Goal: Task Accomplishment & Management: Manage account settings

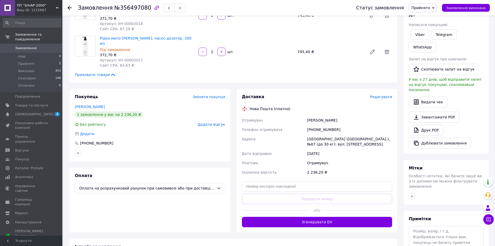
scroll to position [104, 0]
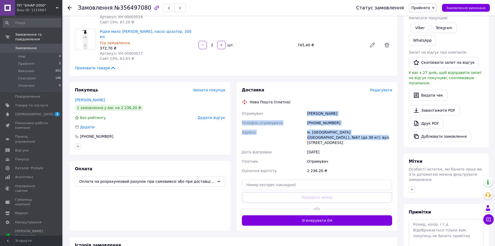
drag, startPoint x: 307, startPoint y: 102, endPoint x: 342, endPoint y: 124, distance: 40.9
click at [342, 124] on div "Отримувач [PERSON_NAME] Телефон отримувача [PHONE_NUMBER] Адреса [PERSON_NAME].…" at bounding box center [317, 142] width 153 height 67
copy div "[PERSON_NAME] Телефон отримувача [PHONE_NUMBER] [GEOGRAPHIC_DATA] м. [GEOGRAPHI…"
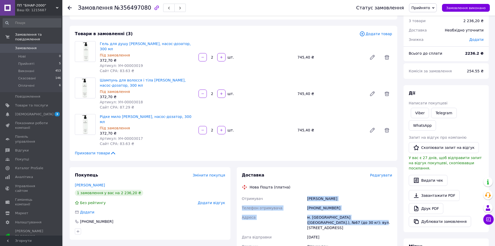
scroll to position [0, 0]
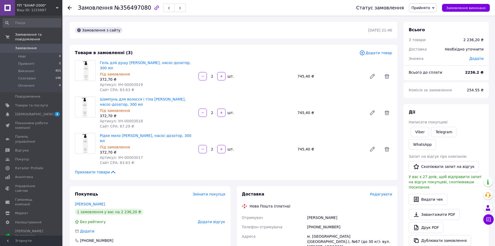
click at [269, 147] on div "Рідке мило [PERSON_NAME], насос-дозатор, 300 мл Під замовлення 372,70 ₴ Артикул…" at bounding box center [246, 149] width 296 height 34
click at [245, 169] on div "Приховати товари" at bounding box center [233, 171] width 317 height 5
click at [385, 192] on span "Редагувати" at bounding box center [381, 194] width 22 height 4
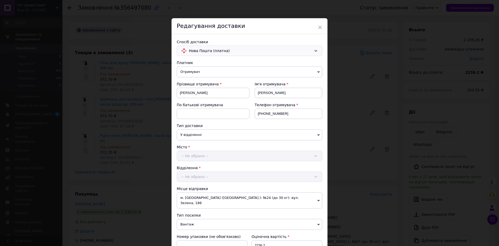
click at [223, 50] on span "Нова Пошта (платна)" at bounding box center [250, 51] width 123 height 6
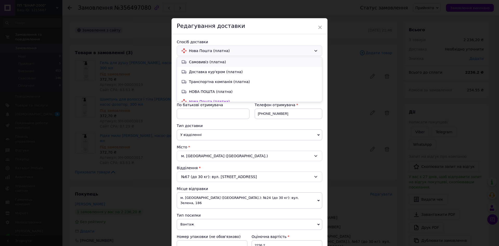
click at [198, 61] on span "Самовивіз (платна)" at bounding box center [253, 61] width 129 height 5
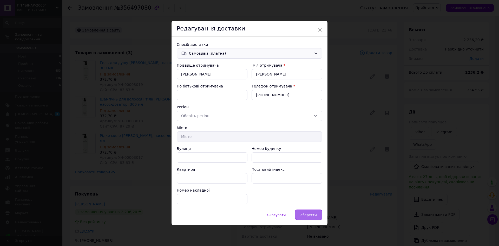
click at [311, 215] on span "Зберегти" at bounding box center [308, 215] width 16 height 4
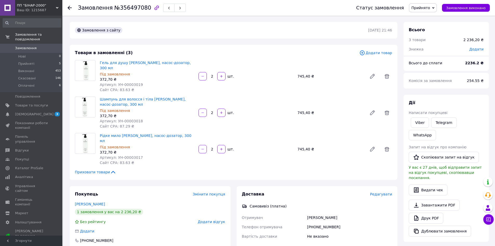
click at [71, 7] on icon at bounding box center [70, 8] width 4 height 4
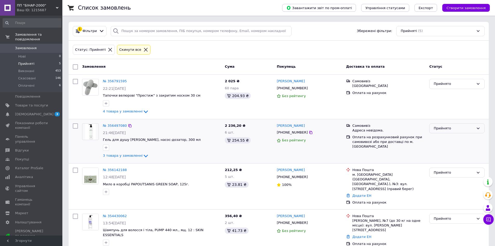
click at [479, 128] on icon at bounding box center [478, 128] width 3 height 2
click at [449, 140] on li "Виконано" at bounding box center [457, 139] width 55 height 10
click at [309, 176] on icon at bounding box center [311, 177] width 4 height 4
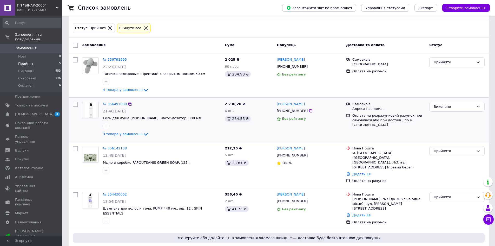
scroll to position [46, 0]
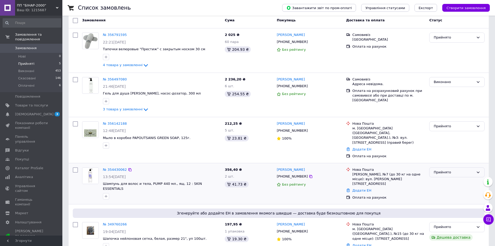
click at [462, 169] on div "Прийнято" at bounding box center [454, 171] width 40 height 5
click at [442, 188] on li "Скасовано" at bounding box center [457, 193] width 55 height 10
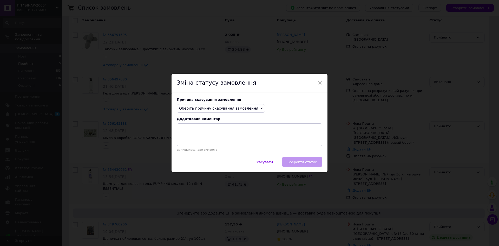
click at [260, 107] on icon at bounding box center [261, 108] width 2 height 2
click at [206, 148] on li "Замовлення-дублікат" at bounding box center [221, 147] width 88 height 7
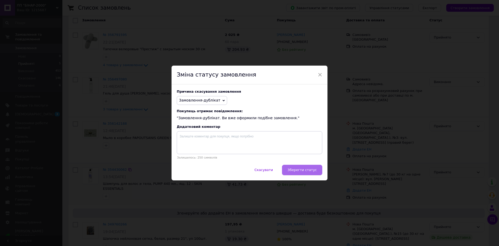
click at [301, 169] on span "Зберегти статус" at bounding box center [301, 170] width 29 height 4
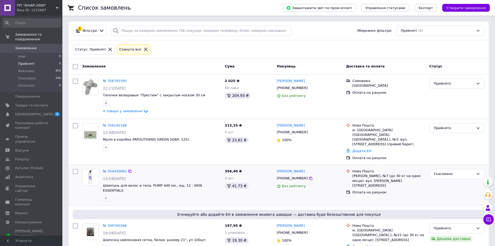
scroll to position [0, 0]
click at [23, 112] on span "[DEMOGRAPHIC_DATA]" at bounding box center [34, 114] width 38 height 5
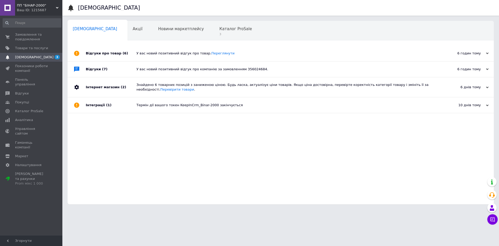
click at [93, 69] on div "Відгуки (7)" at bounding box center [111, 69] width 51 height 16
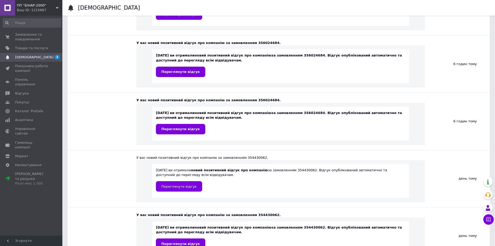
scroll to position [104, 0]
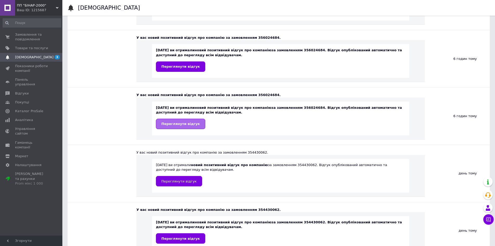
click at [180, 124] on span "Переглянути відгук" at bounding box center [180, 124] width 38 height 4
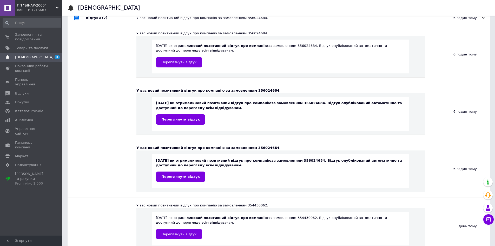
scroll to position [0, 0]
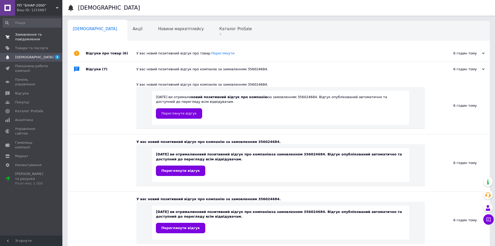
click at [23, 36] on span "Замовлення та повідомлення" at bounding box center [31, 36] width 33 height 9
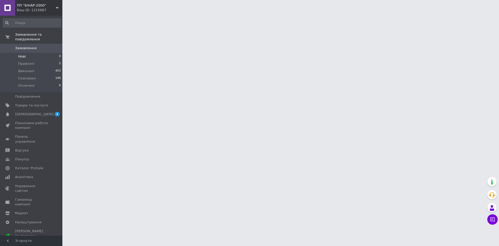
click at [23, 54] on span "Нові" at bounding box center [22, 56] width 8 height 5
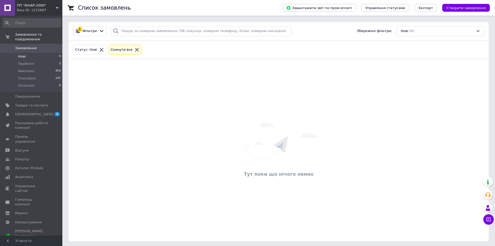
click at [27, 46] on span "Замовлення" at bounding box center [26, 48] width 22 height 5
